Goal: Navigation & Orientation: Find specific page/section

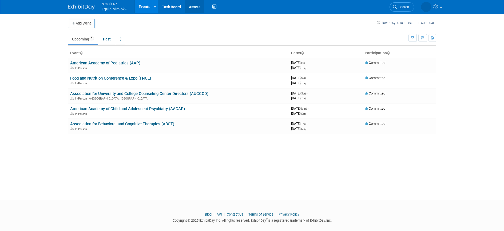
click at [197, 5] on link "Assets" at bounding box center [194, 6] width 19 height 13
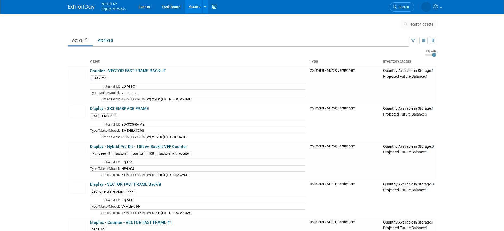
type input "3"
click at [432, 55] on input "range" at bounding box center [430, 55] width 11 height 2
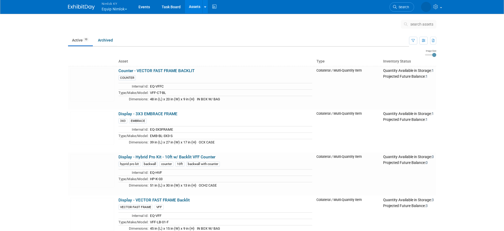
click at [119, 10] on button "Nimlok KY Equip Nimlok" at bounding box center [117, 7] width 33 height 14
click at [118, 42] on link "Equip" at bounding box center [120, 41] width 38 height 7
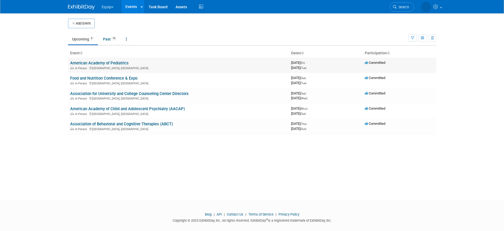
click at [89, 64] on link "American Academy of Pediatrics" at bounding box center [99, 63] width 58 height 5
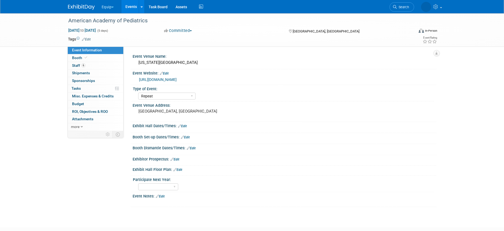
select select "Repeat"
click at [29, 69] on div "American Academy of Pediatrics Sep 26, 2025 to Sep 30, 2025 (5 days) Sep 26, 20…" at bounding box center [252, 115] width 504 height 205
click at [131, 7] on link "Events" at bounding box center [130, 6] width 19 height 13
